Goal: Information Seeking & Learning: Learn about a topic

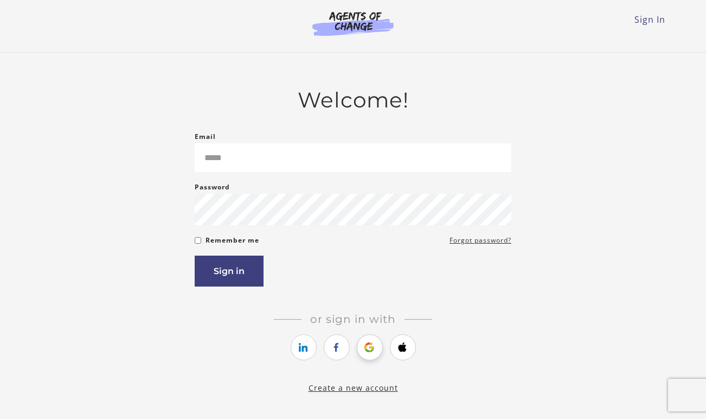
click at [367, 342] on link "https://courses.thinkific.com/users/auth/google?ss%5Breferral%5D=&ss%5Buser_ret…" at bounding box center [370, 347] width 26 height 26
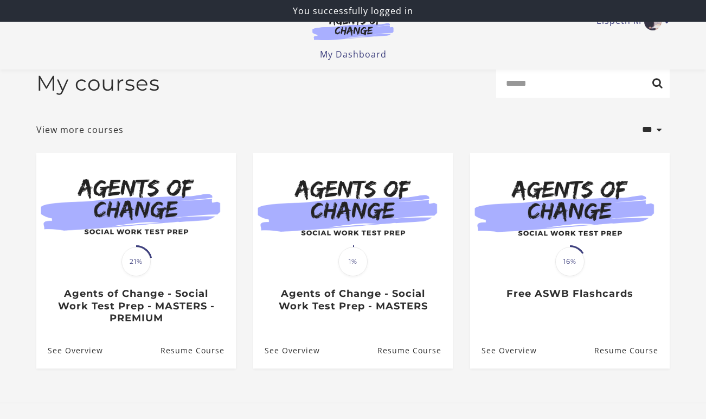
scroll to position [17, 0]
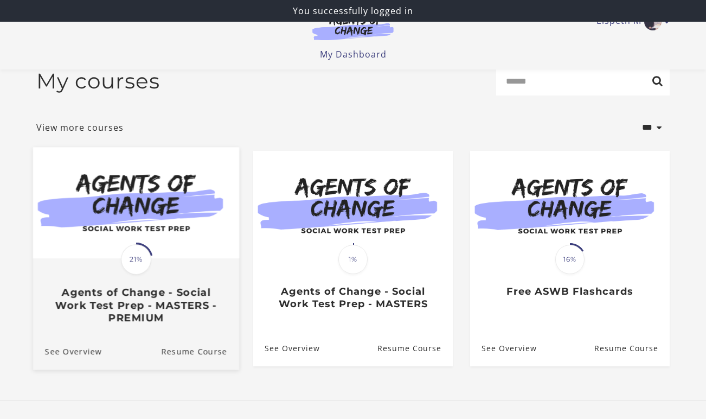
click at [125, 261] on span "21%" at bounding box center [136, 259] width 30 height 30
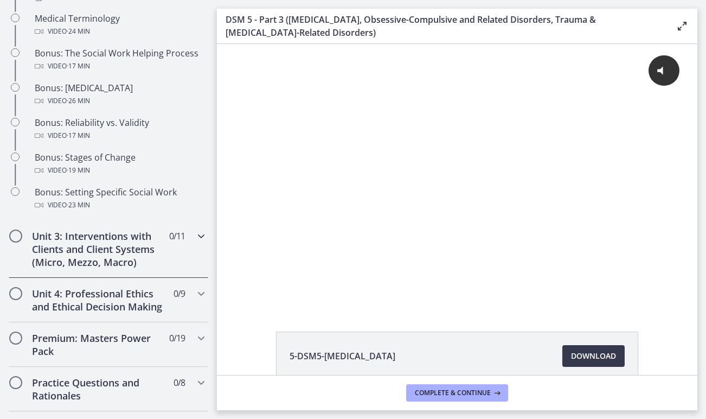
scroll to position [864, 0]
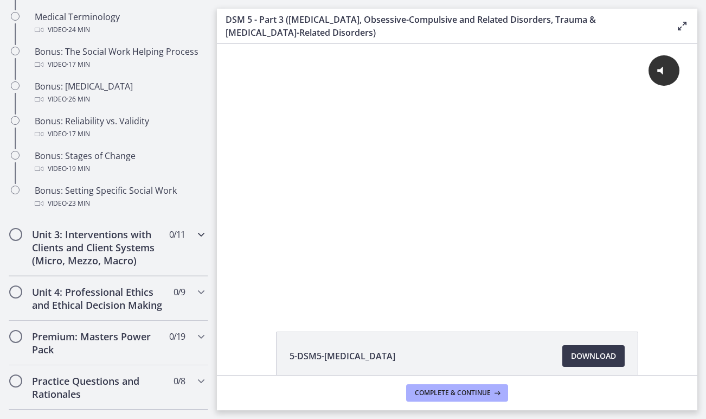
click at [171, 247] on div "Unit 3: Interventions with Clients and Client Systems (Micro, Mezzo, Macro) 0 /…" at bounding box center [109, 247] width 200 height 57
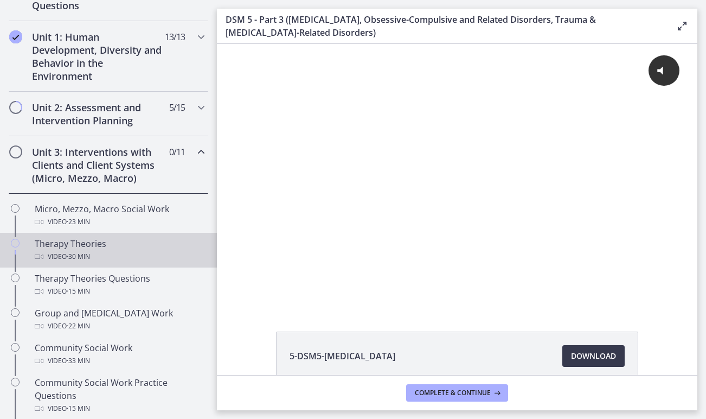
scroll to position [275, 0]
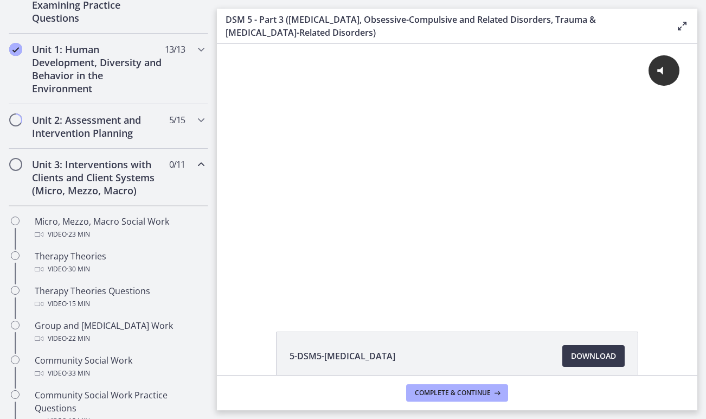
click at [178, 172] on div "Unit 3: Interventions with Clients and Client Systems (Micro, Mezzo, Macro) 0 /…" at bounding box center [109, 177] width 200 height 57
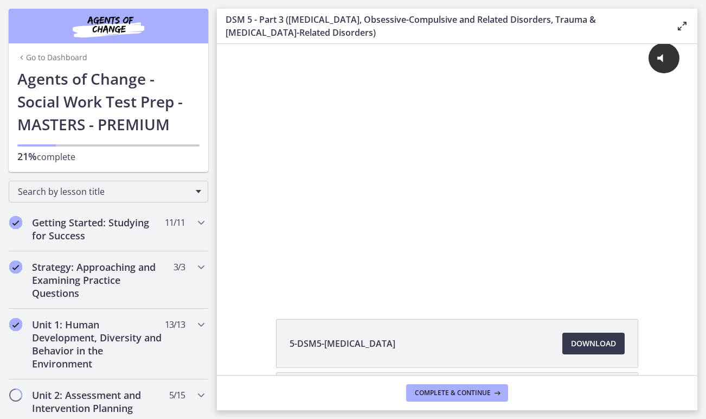
scroll to position [0, 0]
click at [62, 55] on link "Go to Dashboard" at bounding box center [52, 57] width 70 height 11
